Goal: Information Seeking & Learning: Learn about a topic

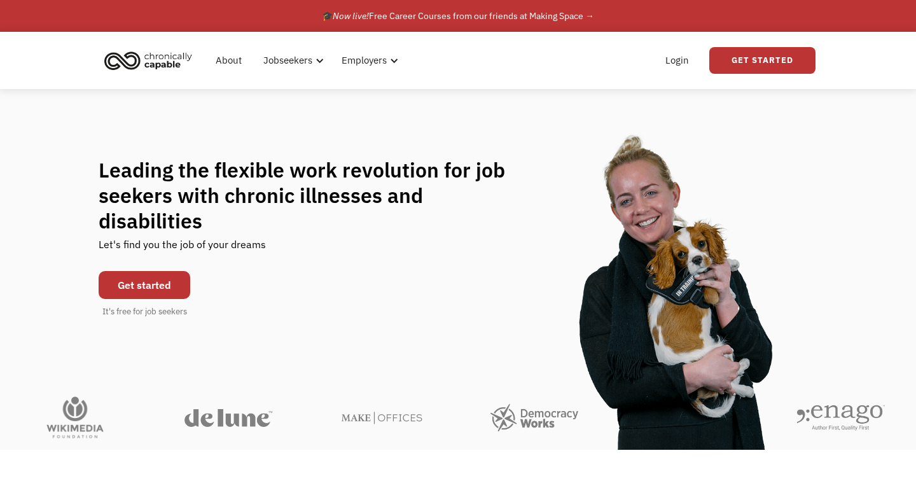
click at [158, 271] on link "Get started" at bounding box center [145, 285] width 92 height 28
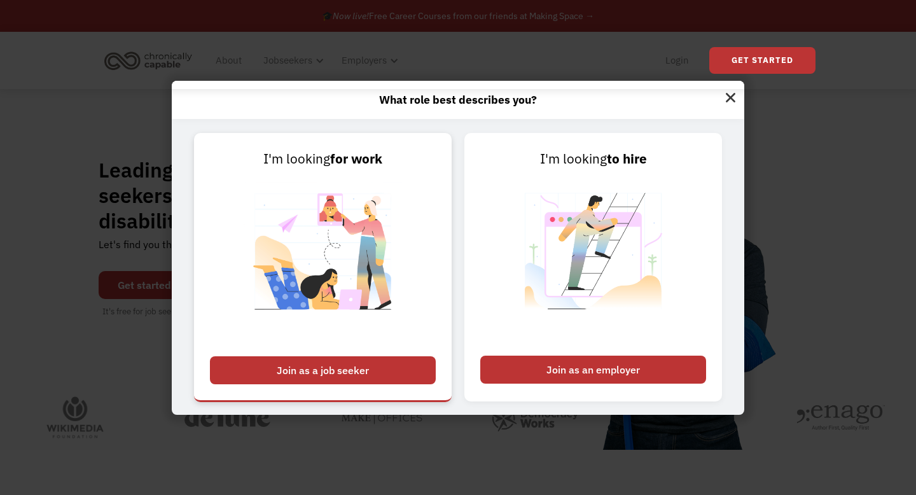
click at [294, 360] on div "Join as a job seeker" at bounding box center [323, 370] width 226 height 28
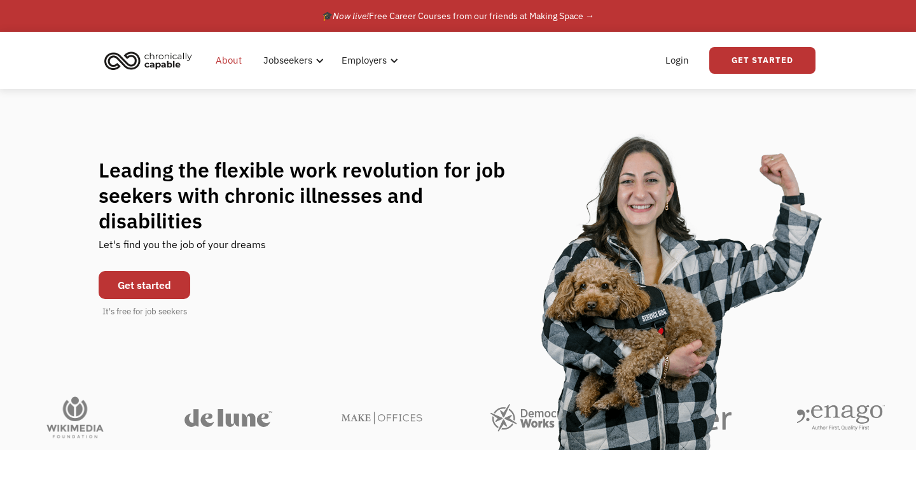
click at [222, 57] on link "About" at bounding box center [228, 60] width 41 height 41
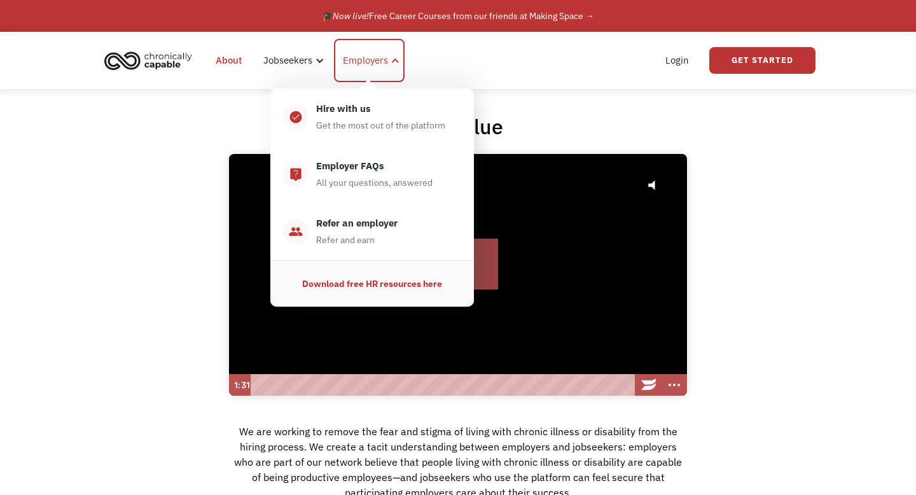
click at [347, 63] on div "Employers" at bounding box center [365, 60] width 45 height 15
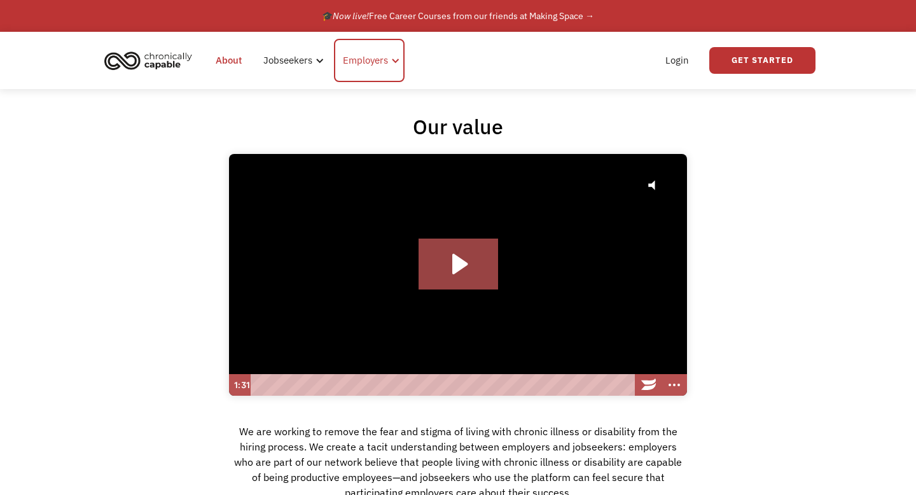
click at [360, 62] on div "Employers" at bounding box center [365, 60] width 45 height 15
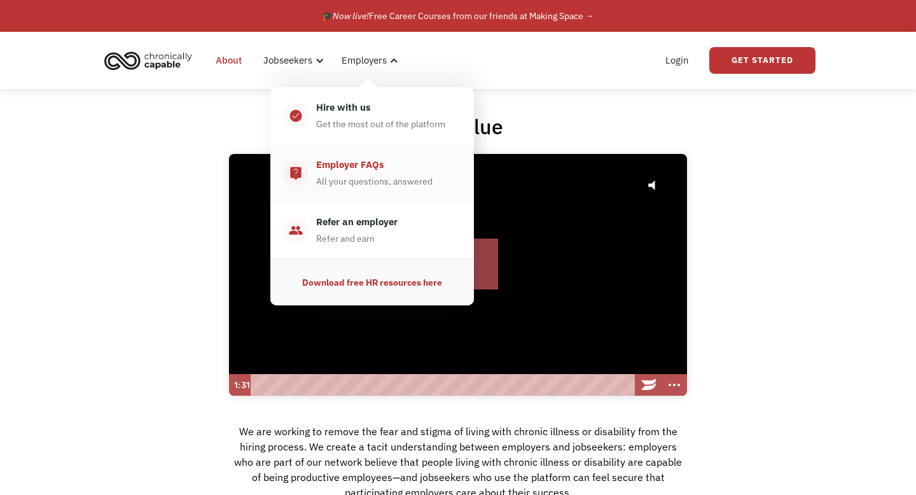
click at [336, 185] on div "All your questions, answered" at bounding box center [374, 181] width 116 height 15
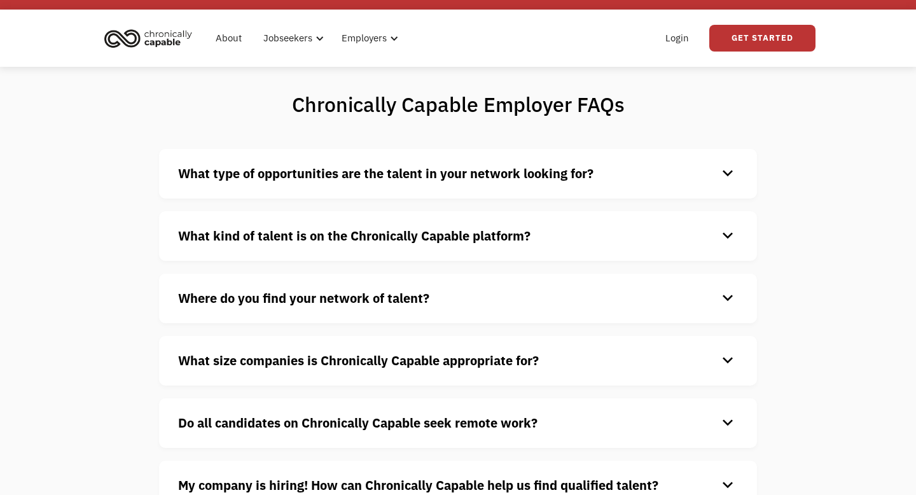
scroll to position [64, 0]
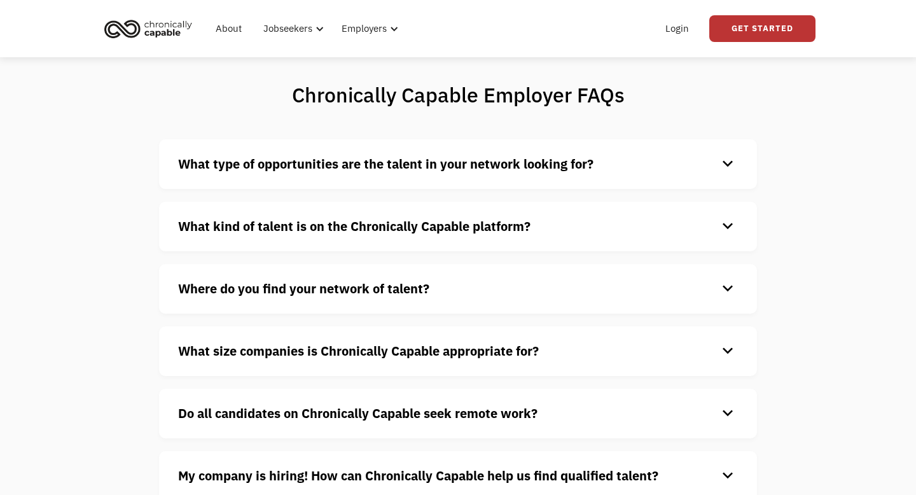
click at [335, 179] on div "What type of opportunities are the talent in your network looking for? keyboard…" at bounding box center [458, 164] width 598 height 50
click at [326, 169] on strong "What type of opportunities are the talent in your network looking for?" at bounding box center [385, 163] width 415 height 17
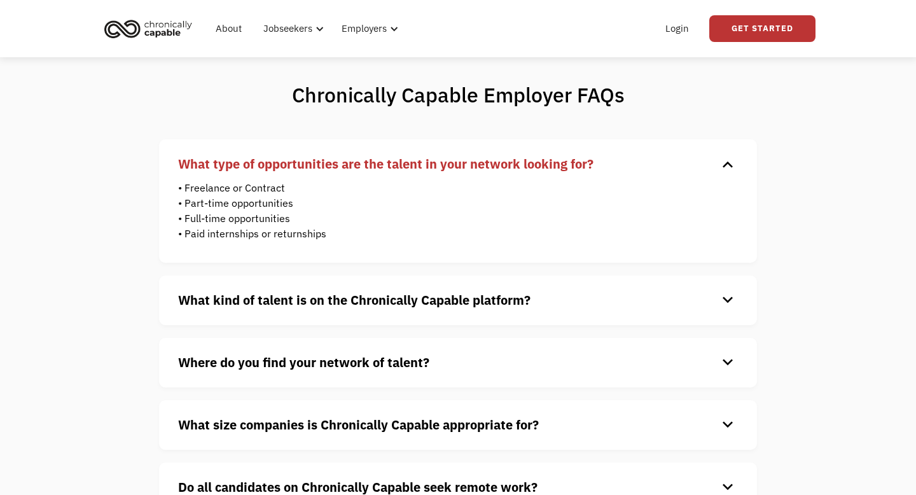
click at [272, 297] on strong "What kind of talent is on the Chronically Capable platform?" at bounding box center [354, 299] width 352 height 17
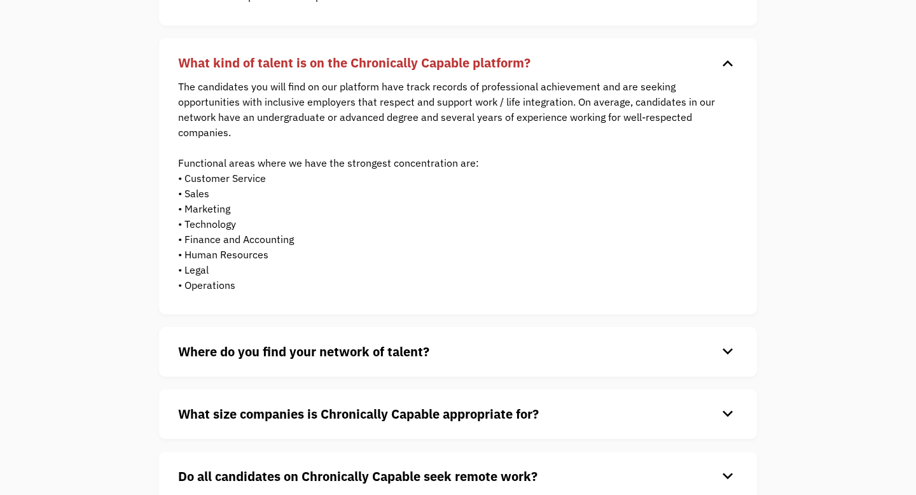
scroll to position [0, 0]
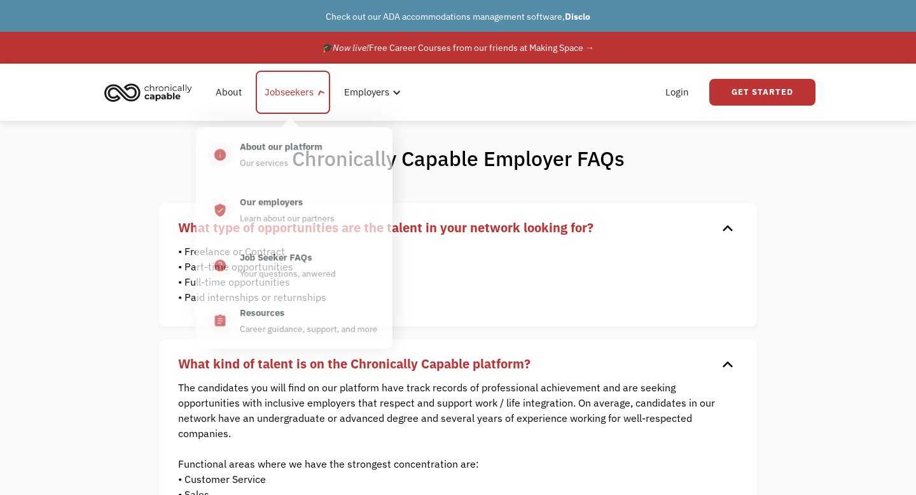
click at [290, 96] on div "Jobseekers" at bounding box center [289, 92] width 49 height 15
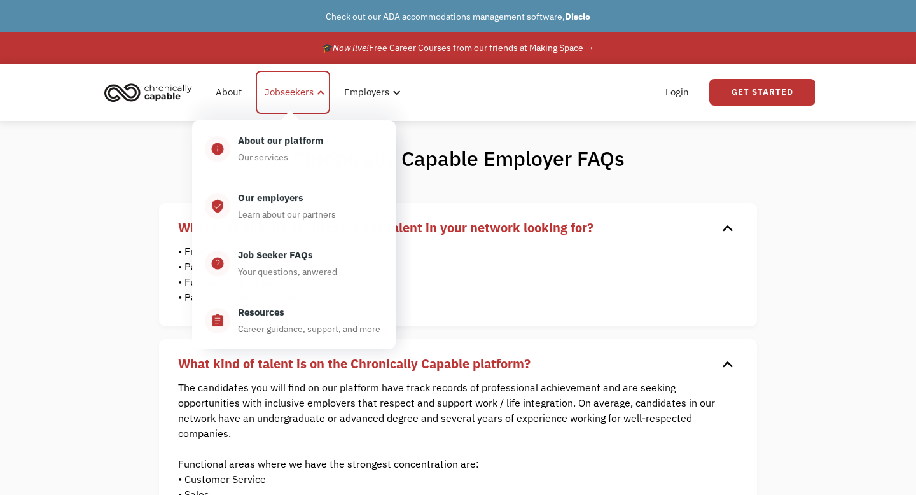
click at [293, 98] on div "Jobseekers" at bounding box center [289, 92] width 49 height 15
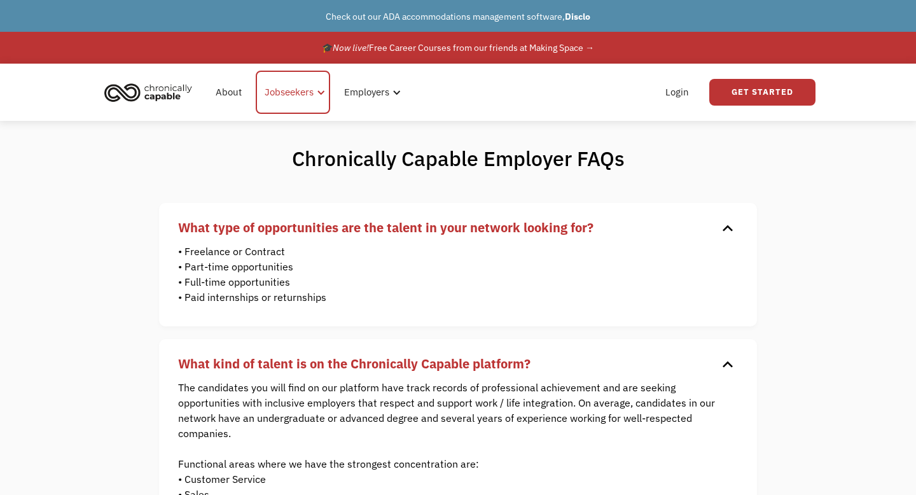
click at [293, 98] on div "Jobseekers" at bounding box center [289, 92] width 49 height 15
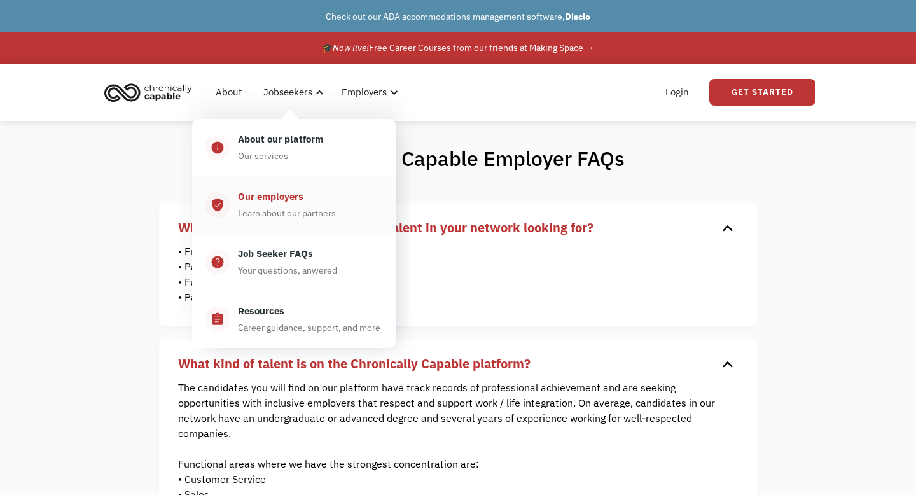
click at [278, 193] on div "Our employers" at bounding box center [271, 196] width 66 height 15
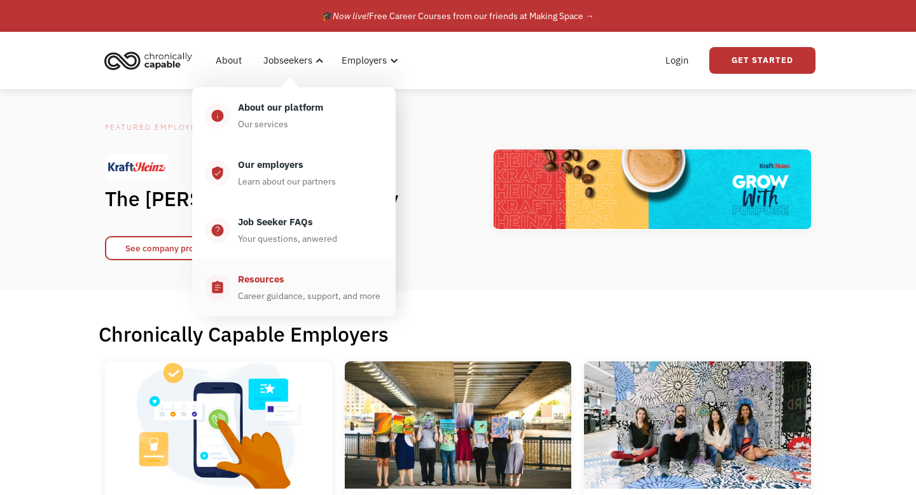
click at [269, 292] on div "Career guidance, support, and more" at bounding box center [309, 295] width 143 height 15
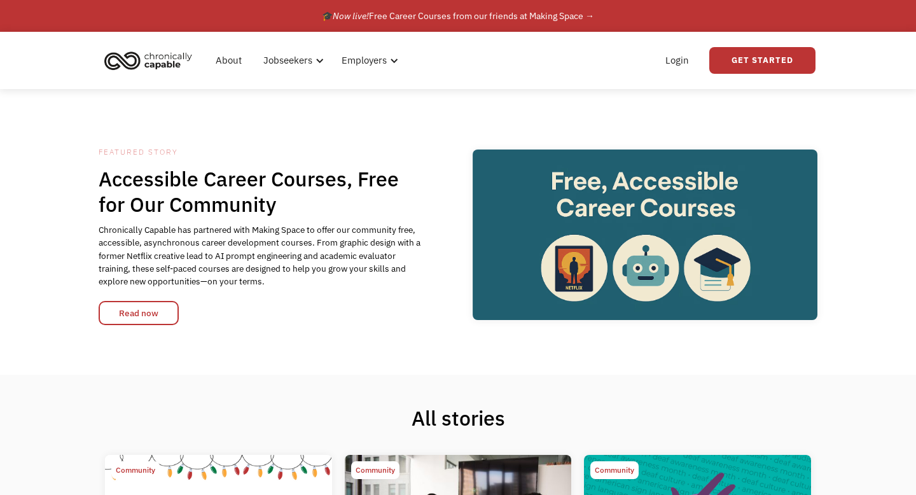
click at [172, 60] on img "home" at bounding box center [148, 60] width 95 height 28
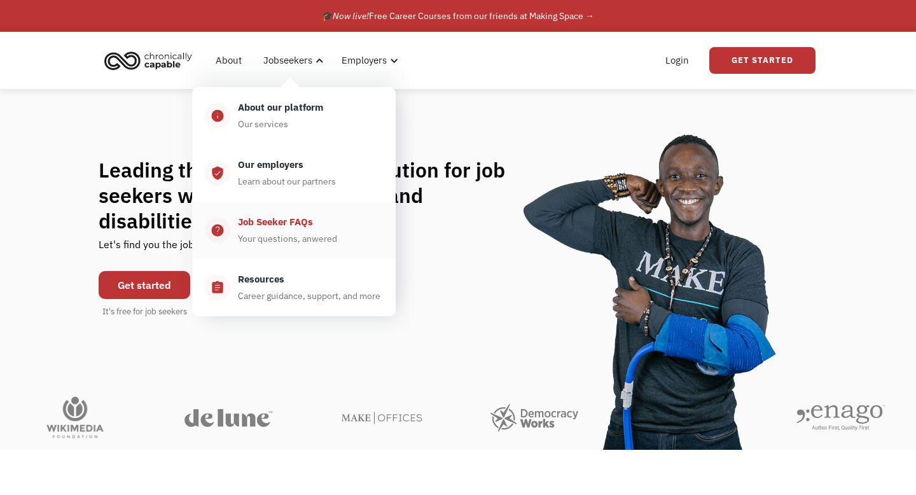
click at [270, 226] on div "Job Seeker FAQs" at bounding box center [275, 221] width 75 height 15
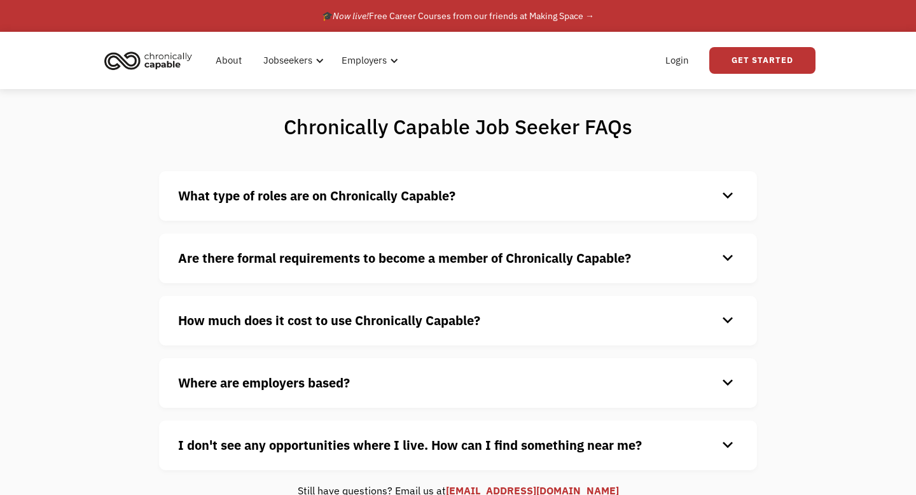
click at [361, 260] on strong "Are there formal requirements to become a member of Chronically Capable?" at bounding box center [404, 257] width 453 height 17
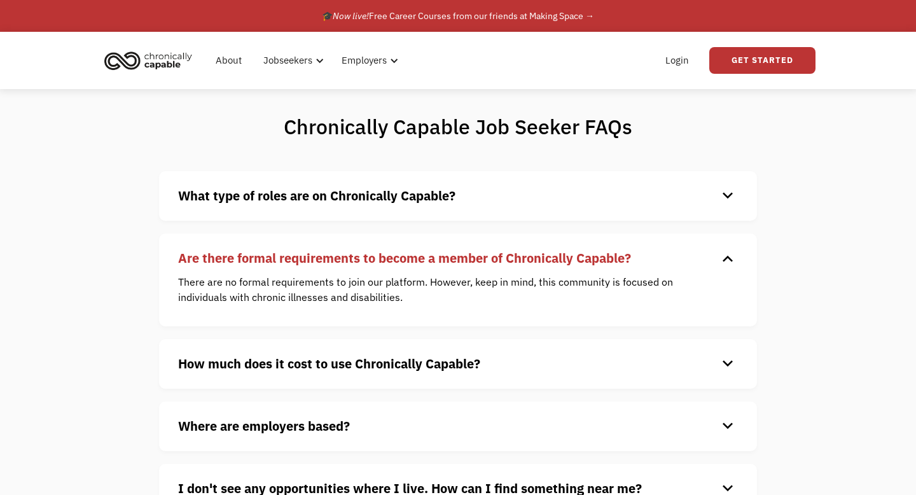
click at [406, 191] on strong "What type of roles are on Chronically Capable?" at bounding box center [316, 195] width 277 height 17
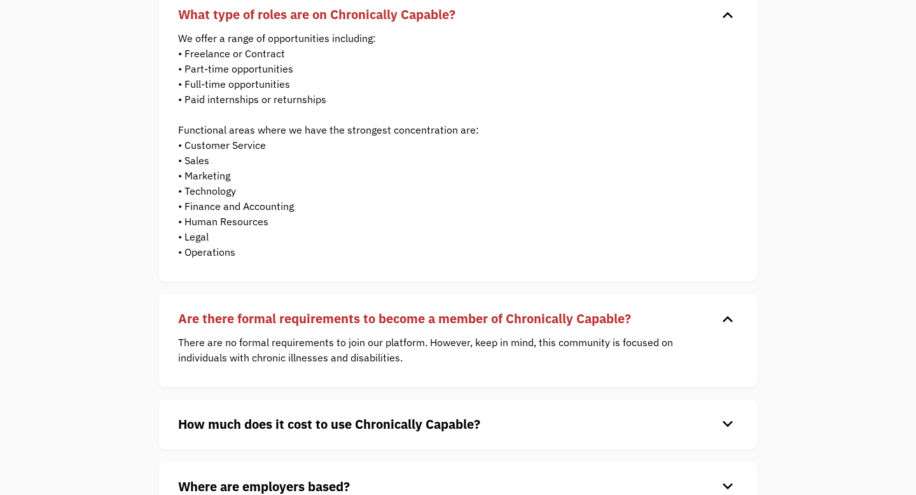
scroll to position [206, 0]
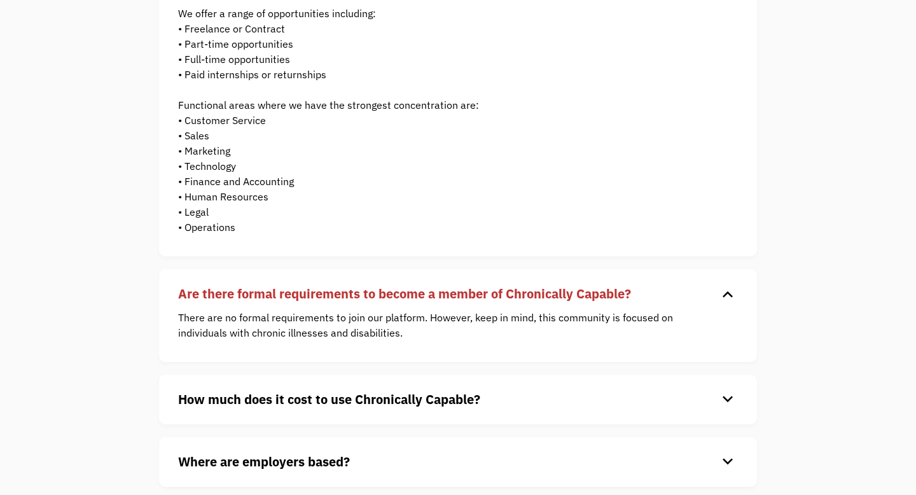
click at [354, 414] on div "How much does it cost to use Chronically Capable? keyboard_arrow_down Chronical…" at bounding box center [458, 400] width 598 height 50
click at [350, 403] on strong "How much does it cost to use Chronically Capable?" at bounding box center [329, 399] width 302 height 17
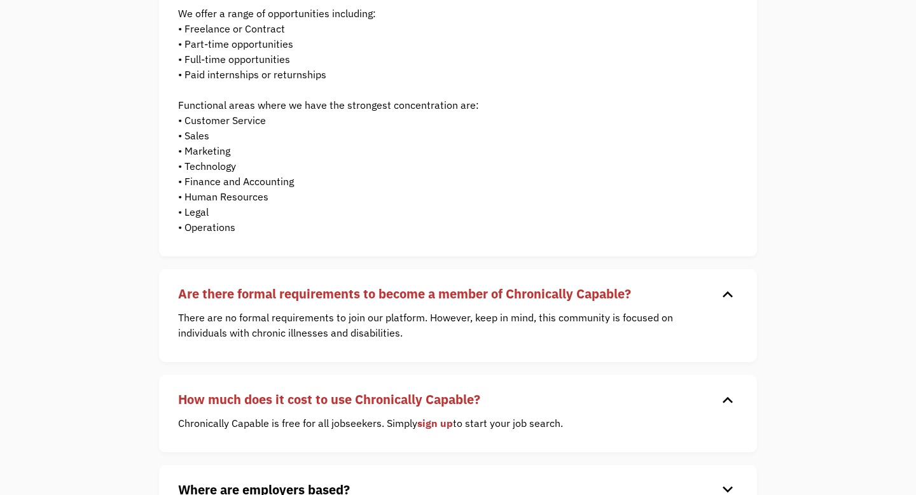
scroll to position [401, 0]
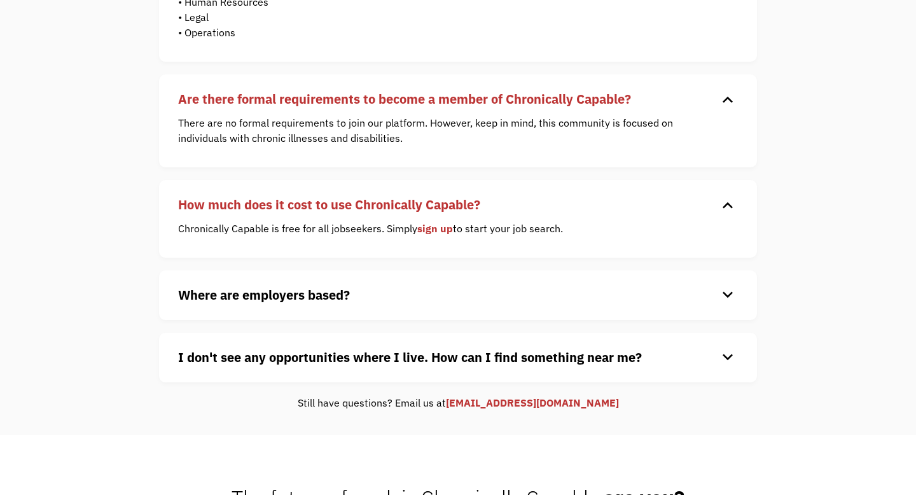
click at [345, 298] on strong "Where are employers based?" at bounding box center [264, 294] width 172 height 17
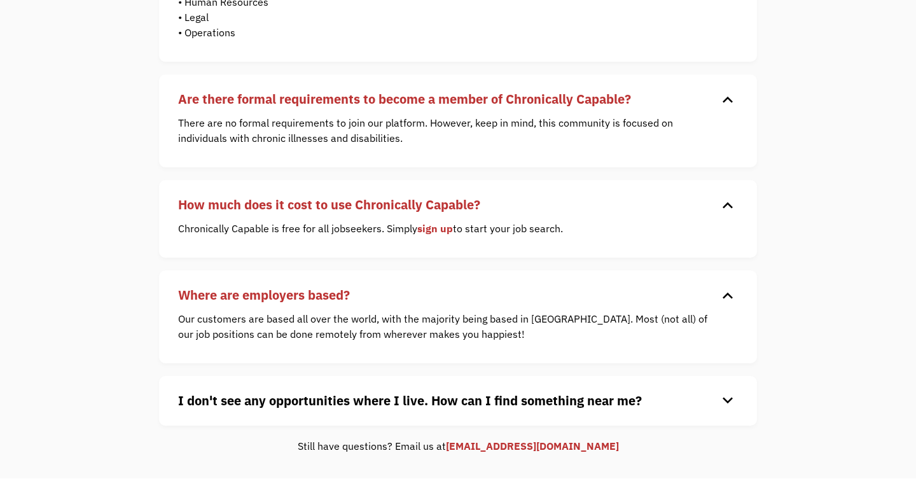
click at [321, 398] on strong "I don't see any opportunities where I live. How can I find something near me?" at bounding box center [410, 400] width 464 height 17
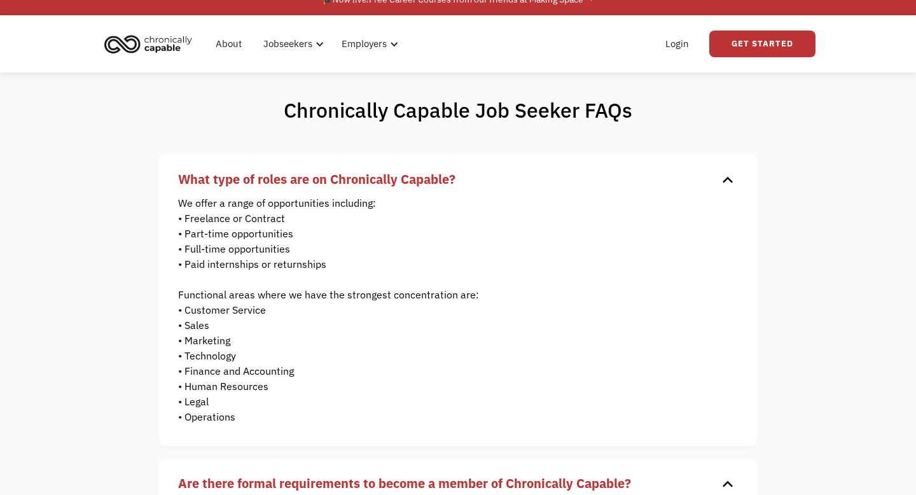
scroll to position [0, 0]
